Goal: Navigation & Orientation: Find specific page/section

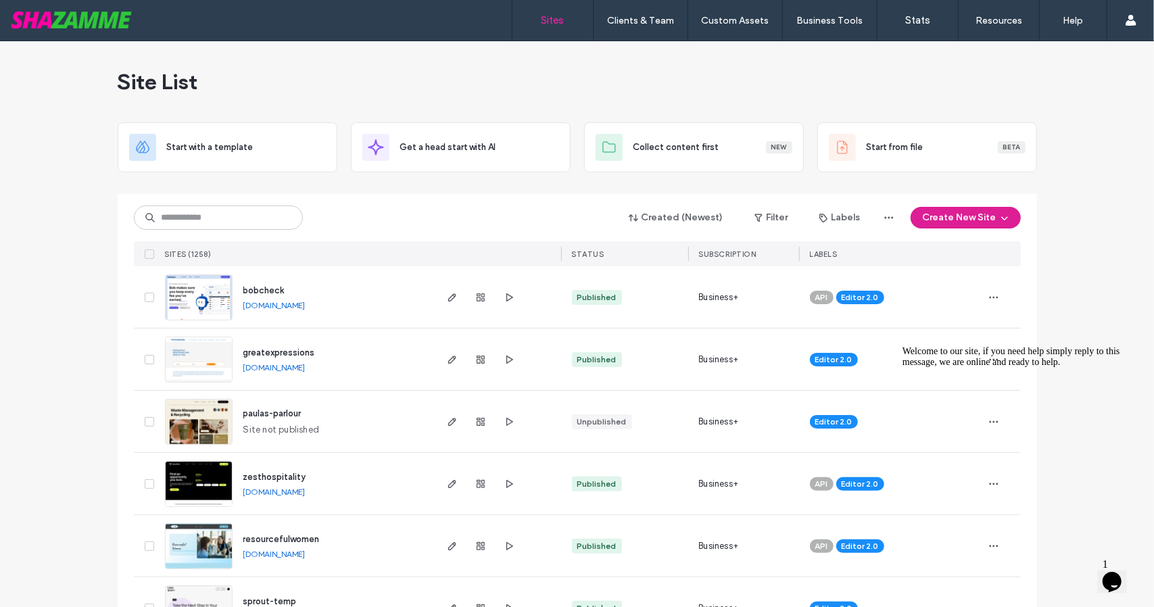
click at [937, 220] on button "Create New Site" at bounding box center [965, 218] width 110 height 22
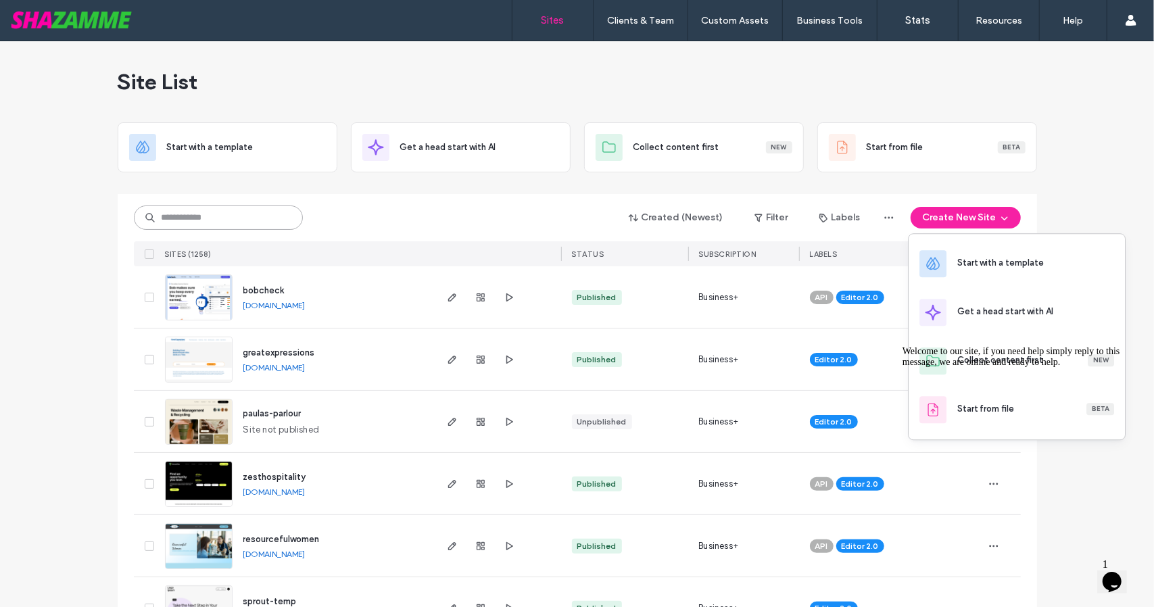
click at [257, 217] on input at bounding box center [218, 217] width 169 height 24
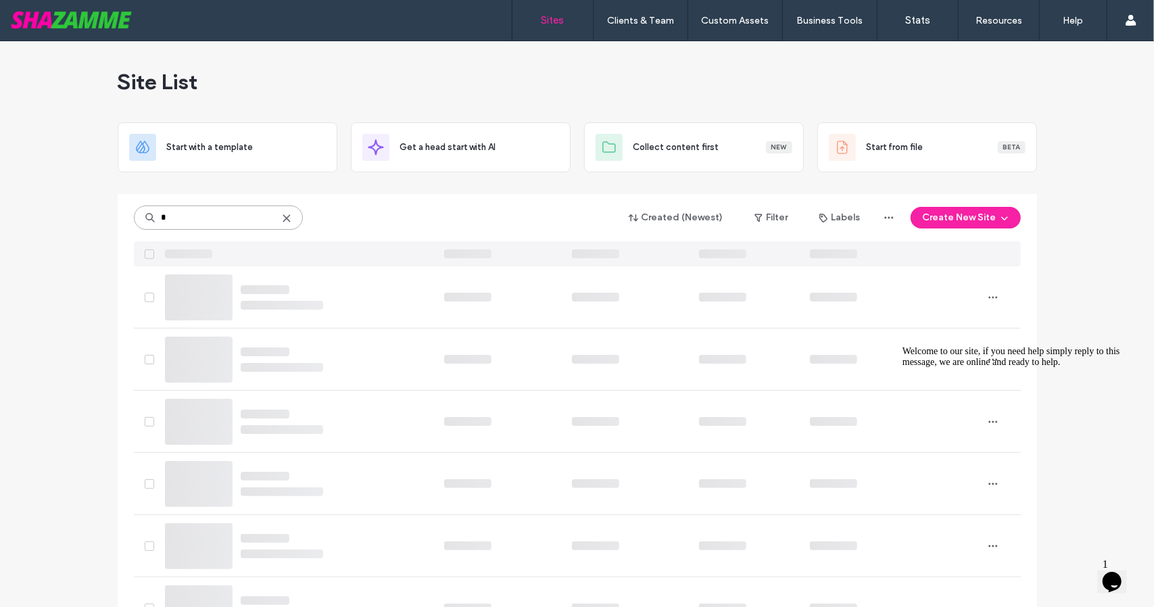
type input "*"
click at [335, 51] on div "Site List" at bounding box center [577, 81] width 919 height 81
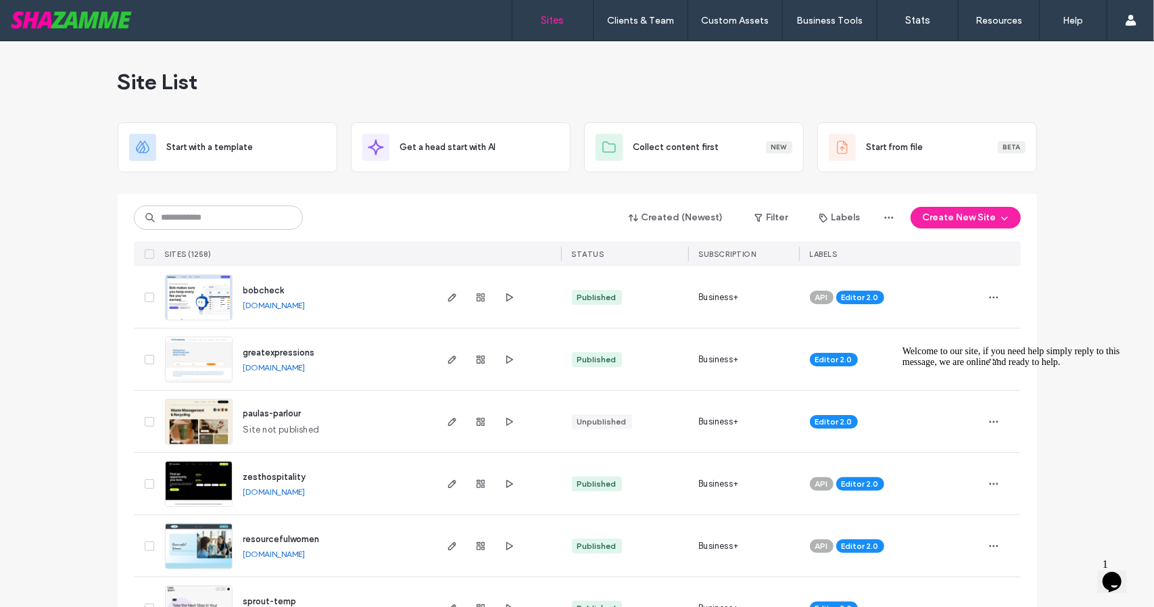
click at [232, 229] on div "Created (Newest) Filter Labels Create New Site" at bounding box center [577, 218] width 887 height 26
click at [241, 216] on input "*" at bounding box center [218, 217] width 169 height 24
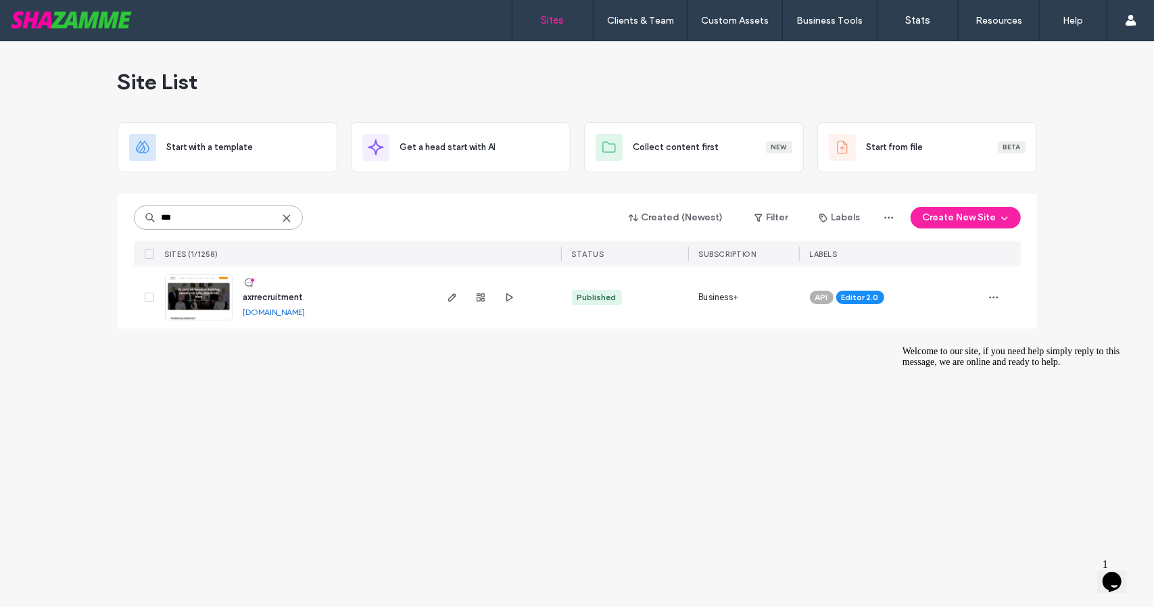
type input "***"
click at [272, 294] on span "axrrecruitment" at bounding box center [273, 297] width 60 height 10
type input "***"
drag, startPoint x: 366, startPoint y: 316, endPoint x: 245, endPoint y: 321, distance: 121.8
click at [245, 321] on div "axrrecruitment [DOMAIN_NAME]" at bounding box center [332, 297] width 201 height 62
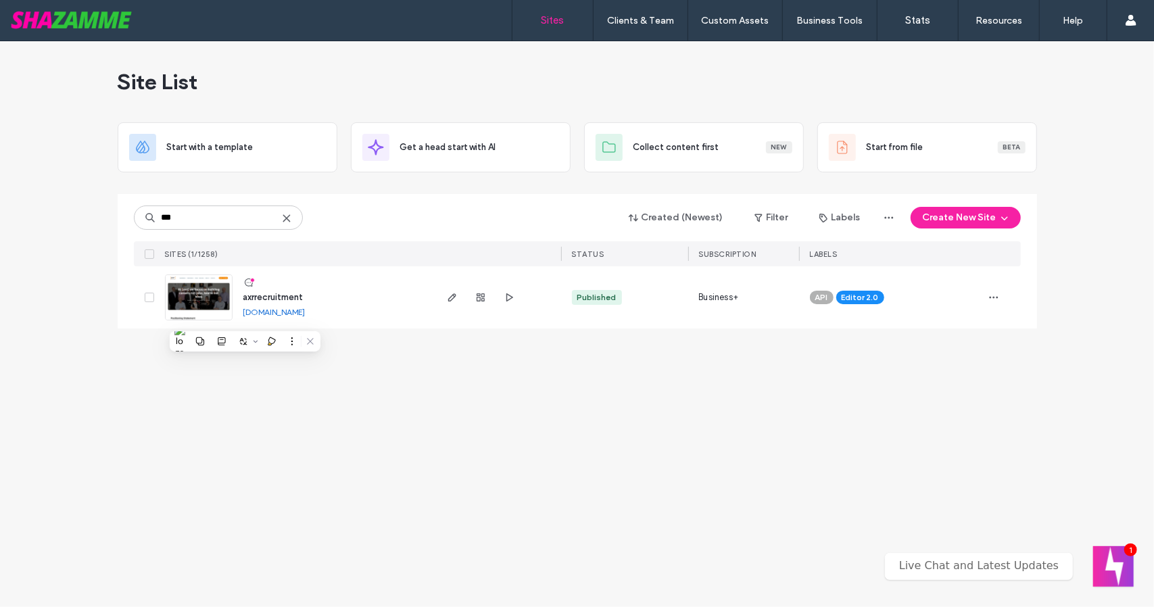
copy link "[DOMAIN_NAME]"
